Goal: Task Accomplishment & Management: Use online tool/utility

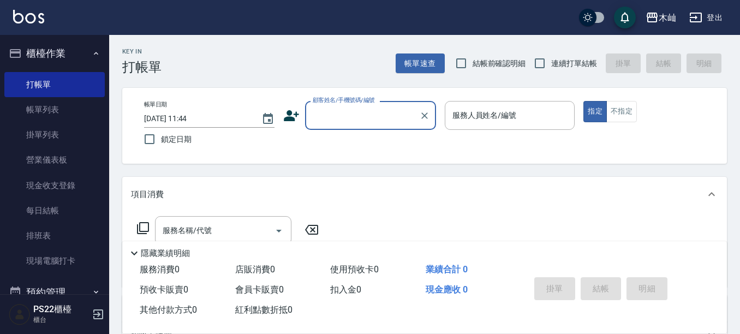
click at [334, 115] on input "顧客姓名/手機號碼/編號" at bounding box center [362, 115] width 105 height 19
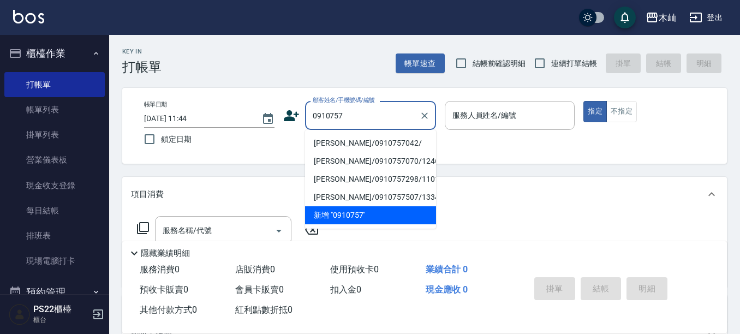
click at [391, 141] on li "[PERSON_NAME]/0910757042/" at bounding box center [370, 143] width 131 height 18
type input "[PERSON_NAME]/0910757042/"
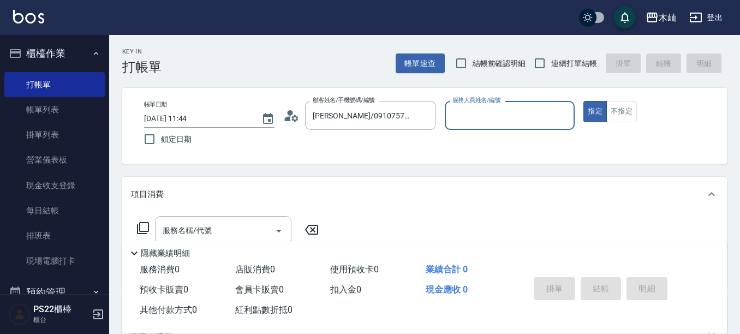
click at [469, 113] on input "服務人員姓名/編號" at bounding box center [510, 115] width 121 height 19
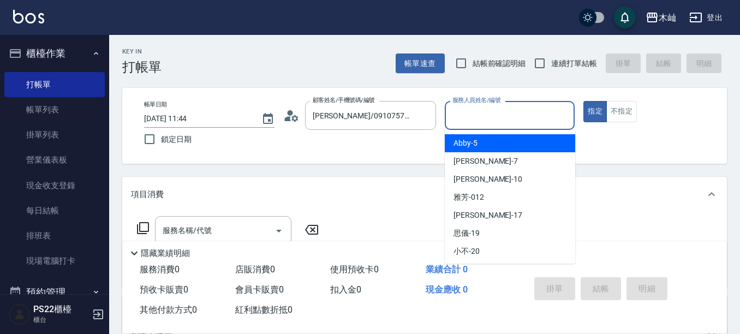
click at [463, 145] on span "Abby -5" at bounding box center [465, 142] width 24 height 11
type input "Abby-5"
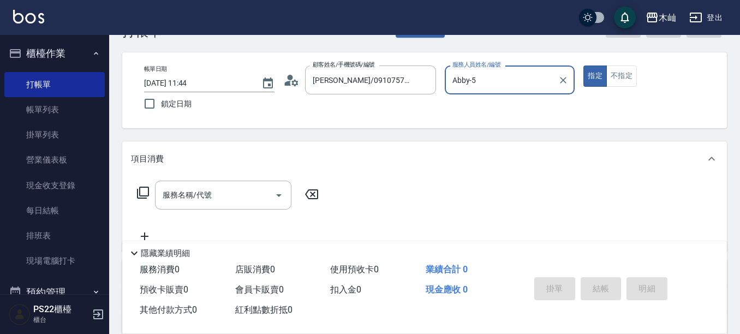
scroll to position [55, 0]
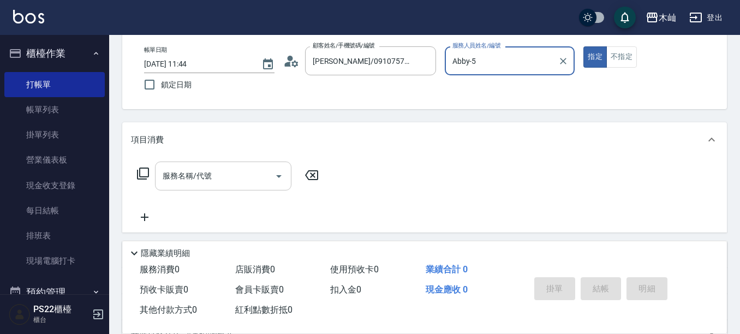
click at [237, 171] on input "服務名稱/代號" at bounding box center [215, 175] width 110 height 19
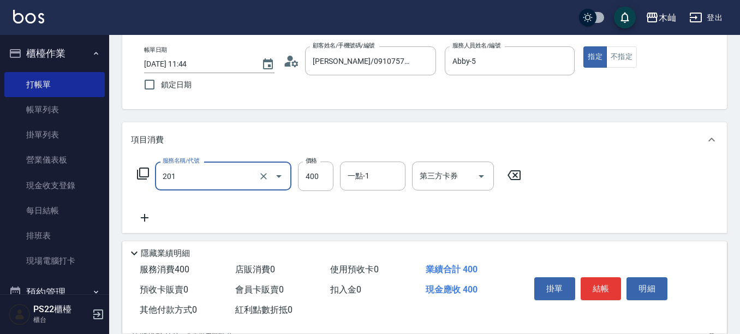
type input "洗剪(201)"
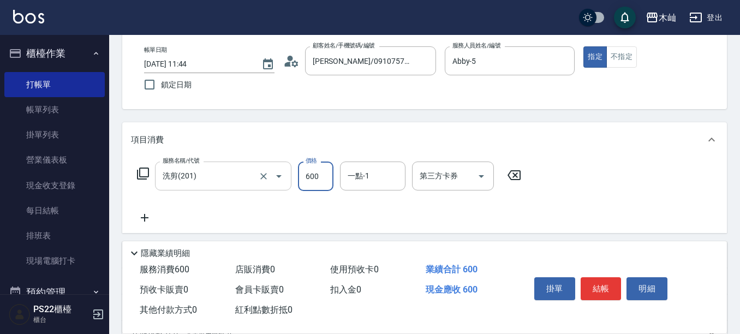
type input "600"
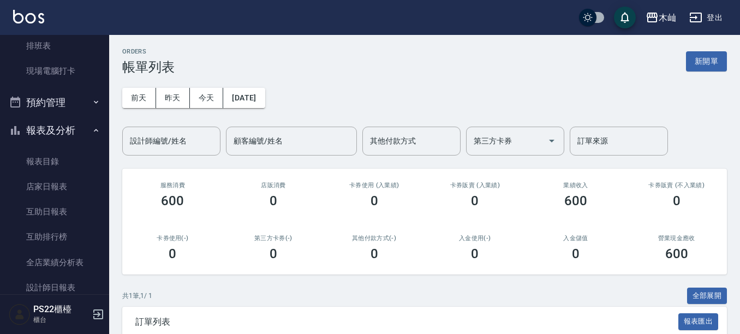
scroll to position [218, 0]
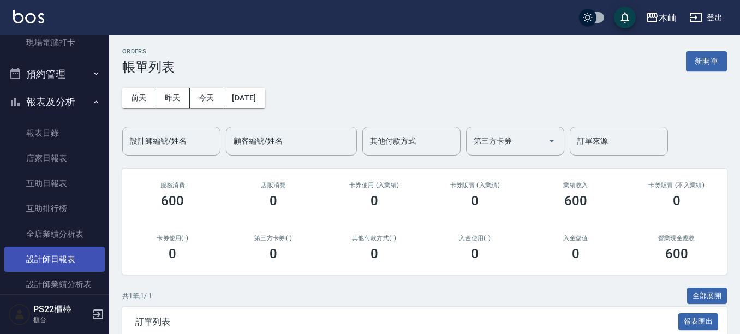
click at [54, 256] on link "設計師日報表" at bounding box center [54, 259] width 100 height 25
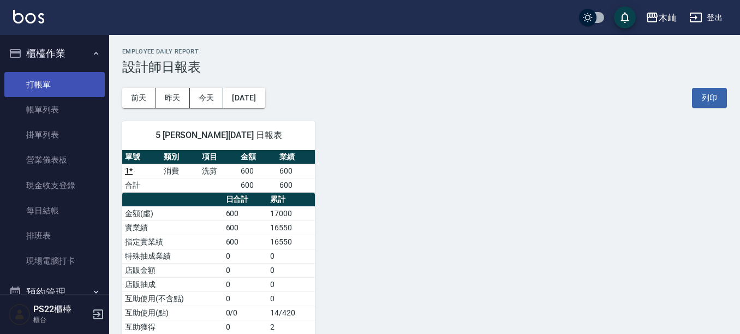
click at [53, 86] on link "打帳單" at bounding box center [54, 84] width 100 height 25
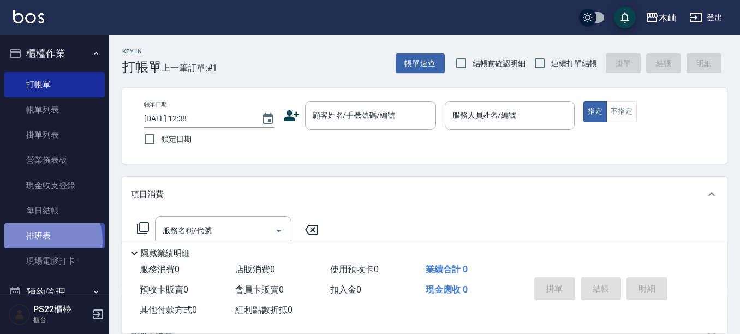
click at [43, 241] on link "排班表" at bounding box center [54, 235] width 100 height 25
